Goal: Navigation & Orientation: Find specific page/section

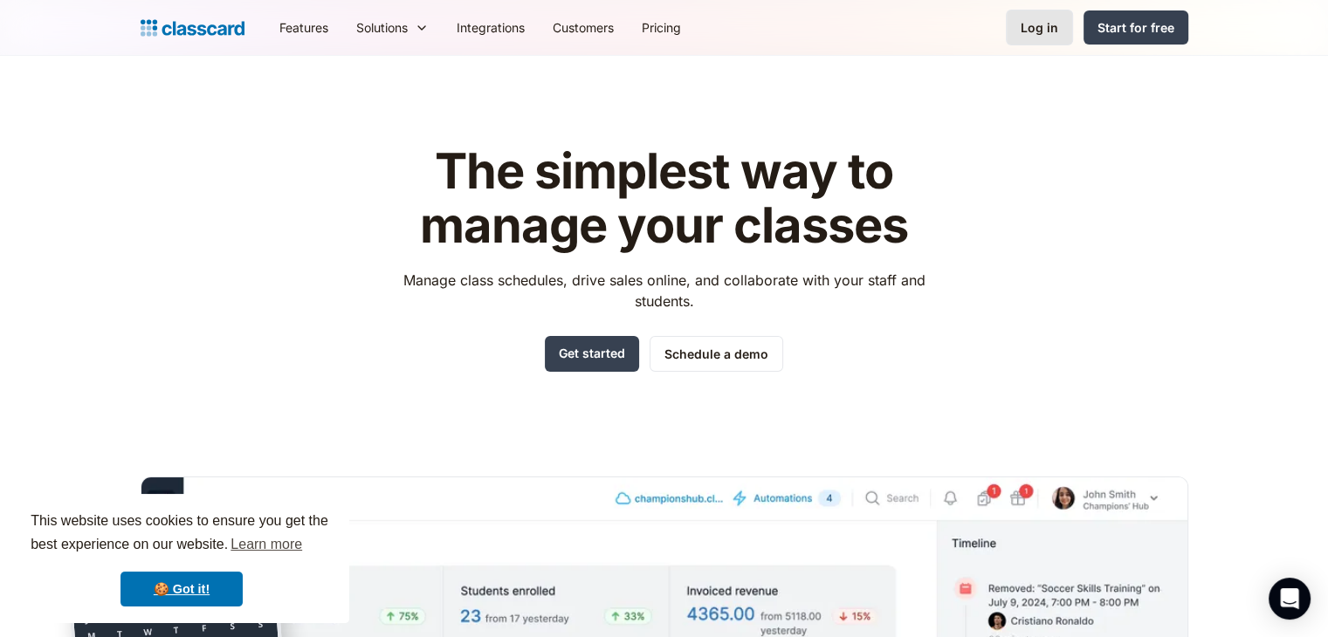
click at [1057, 31] on div "Log in" at bounding box center [1040, 27] width 38 height 18
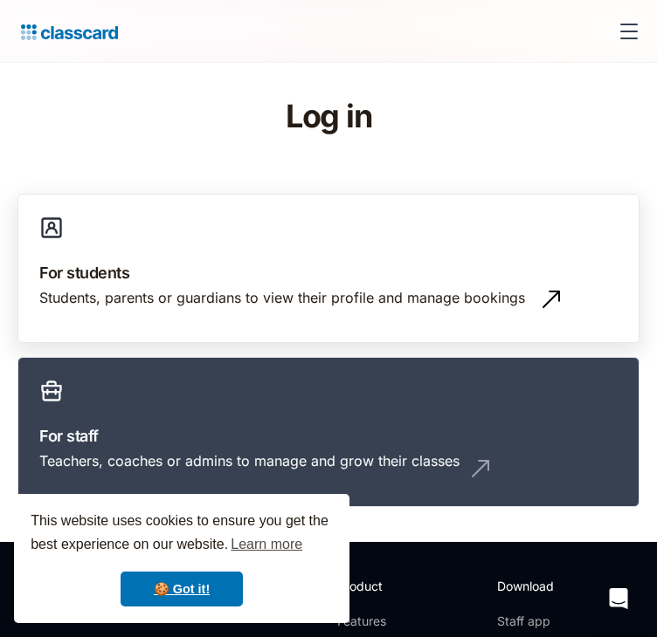
click at [175, 285] on h3 "For students" at bounding box center [328, 273] width 578 height 24
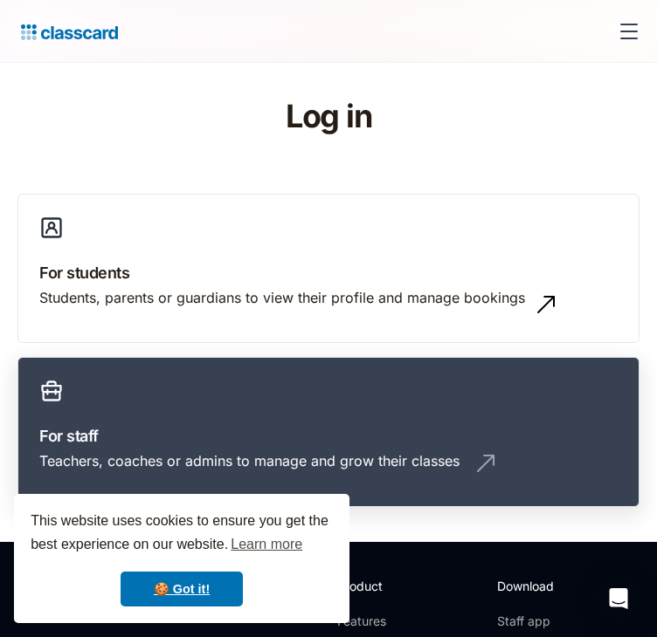
click at [423, 451] on div "Teachers, coaches or admins to manage and grow their classes" at bounding box center [249, 460] width 420 height 19
